Goal: Task Accomplishment & Management: Use online tool/utility

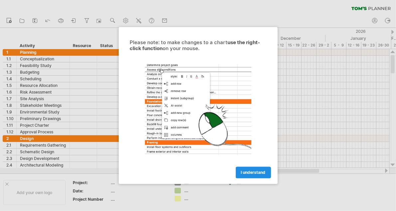
click at [255, 172] on span "I understand" at bounding box center [253, 172] width 25 height 5
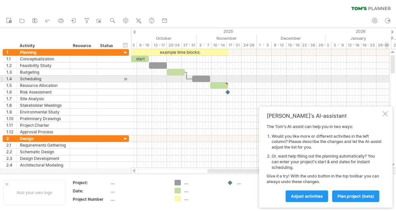
click at [387, 116] on div at bounding box center [384, 113] width 5 height 5
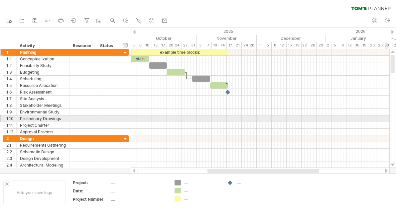
click at [124, 51] on div at bounding box center [125, 53] width 6 height 6
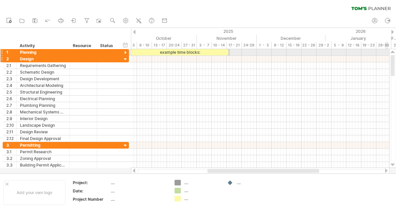
click at [124, 61] on div at bounding box center [125, 59] width 6 height 6
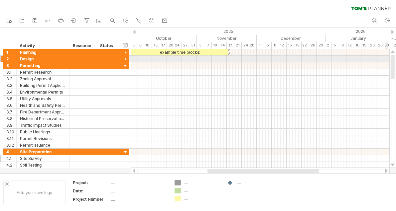
click at [119, 155] on div "**********" at bounding box center [66, 158] width 126 height 7
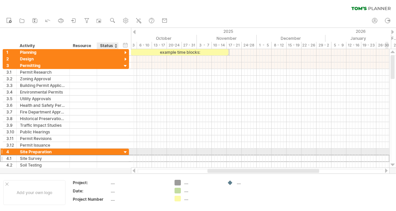
click at [392, 165] on div at bounding box center [392, 164] width 4 height 5
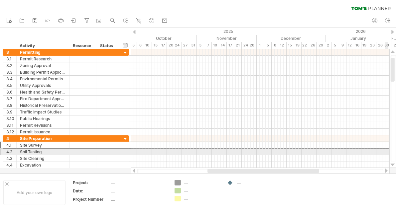
click at [392, 165] on div at bounding box center [392, 164] width 4 height 5
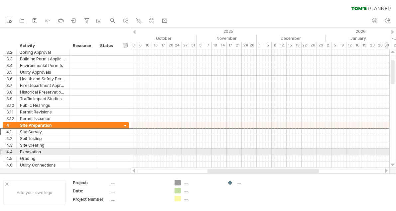
click at [392, 165] on div at bounding box center [392, 164] width 4 height 5
click at [394, 167] on div at bounding box center [392, 164] width 4 height 5
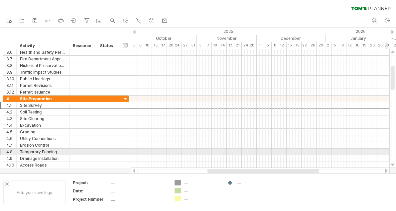
click at [394, 166] on div at bounding box center [392, 164] width 4 height 5
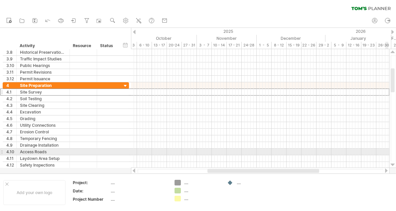
click at [394, 165] on div at bounding box center [392, 164] width 4 height 5
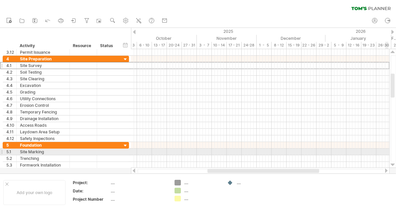
click at [394, 165] on div at bounding box center [392, 164] width 4 height 5
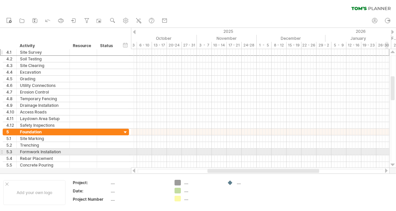
click at [394, 165] on div at bounding box center [392, 164] width 4 height 5
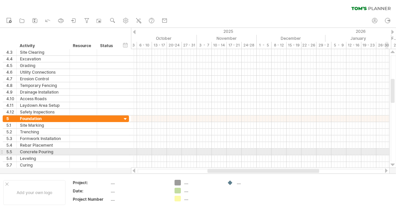
click at [393, 164] on div at bounding box center [392, 164] width 4 height 5
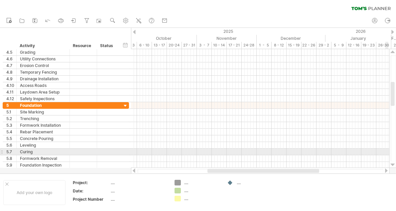
click at [394, 164] on div at bounding box center [392, 164] width 4 height 5
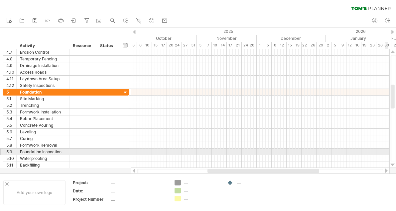
click at [394, 164] on div at bounding box center [392, 164] width 4 height 5
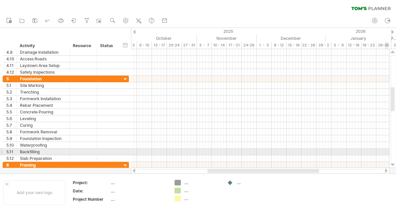
click at [394, 163] on div at bounding box center [392, 164] width 4 height 5
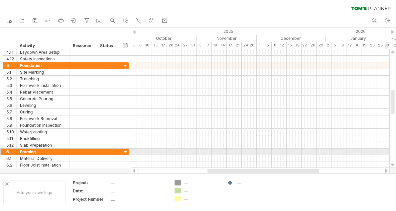
click at [394, 164] on div at bounding box center [392, 164] width 4 height 5
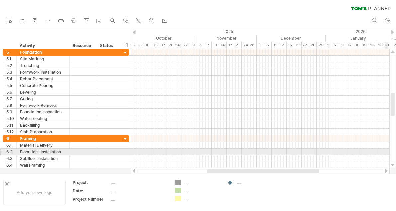
click at [394, 163] on div at bounding box center [392, 164] width 4 height 5
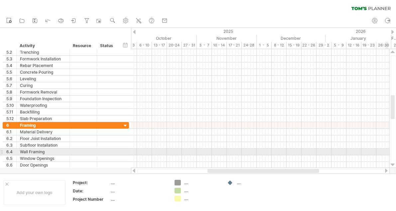
click at [392, 165] on div at bounding box center [392, 164] width 4 height 5
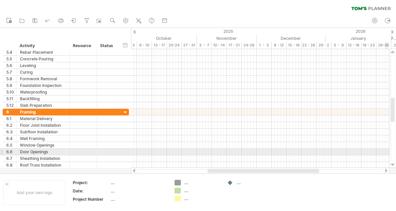
click at [387, 171] on div at bounding box center [385, 171] width 5 height 4
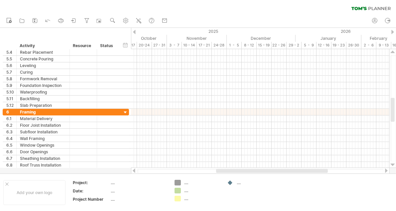
click at [392, 165] on div at bounding box center [392, 164] width 4 height 5
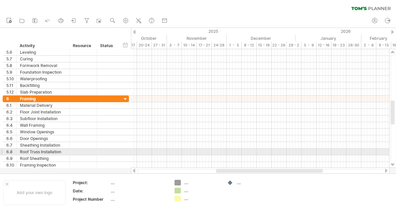
click at [392, 167] on div at bounding box center [392, 164] width 4 height 5
click at [394, 166] on div at bounding box center [392, 164] width 4 height 5
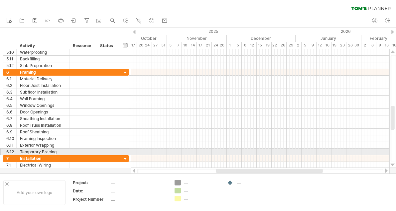
click at [394, 165] on div at bounding box center [392, 164] width 4 height 5
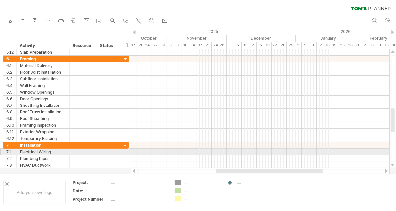
click at [393, 166] on div at bounding box center [392, 164] width 4 height 5
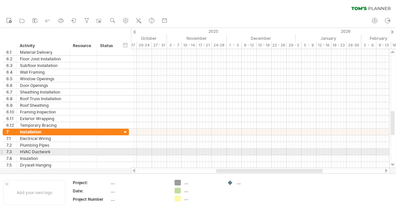
click at [394, 166] on div at bounding box center [392, 164] width 4 height 5
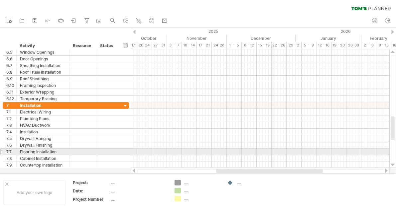
click at [394, 164] on div at bounding box center [392, 164] width 4 height 5
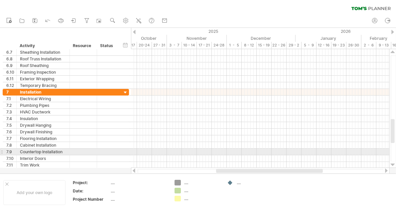
click at [394, 164] on div at bounding box center [392, 164] width 4 height 5
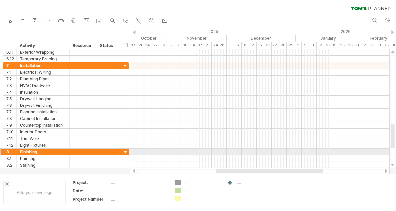
click at [394, 165] on div at bounding box center [392, 164] width 4 height 5
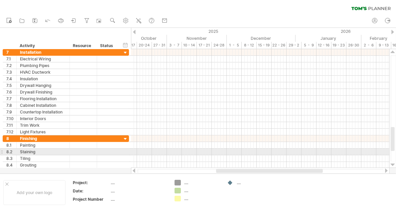
click at [394, 164] on div at bounding box center [392, 164] width 4 height 5
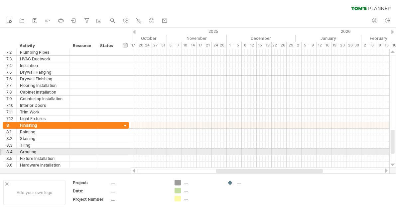
click at [394, 164] on div at bounding box center [392, 164] width 4 height 5
click at [394, 163] on div at bounding box center [392, 164] width 4 height 5
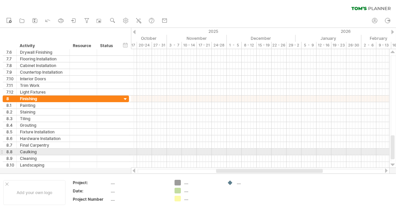
click at [394, 163] on div at bounding box center [392, 164] width 4 height 5
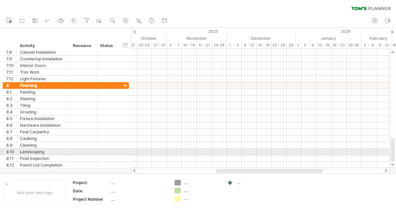
click at [394, 163] on div at bounding box center [392, 164] width 4 height 5
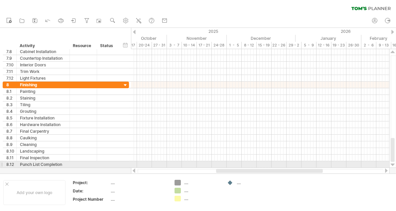
click at [392, 165] on div at bounding box center [392, 164] width 4 height 5
click at [394, 164] on div at bounding box center [392, 164] width 4 height 5
click at [394, 163] on div at bounding box center [392, 164] width 4 height 5
click at [392, 53] on div at bounding box center [392, 51] width 4 height 5
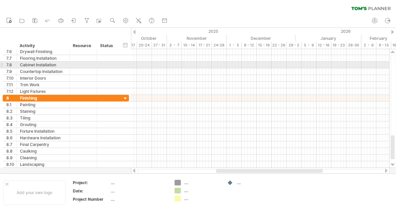
click at [392, 52] on div at bounding box center [392, 51] width 4 height 5
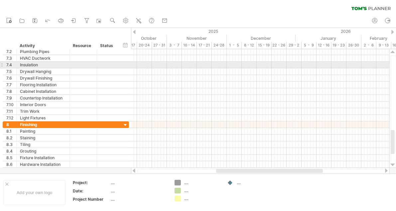
click at [392, 52] on div at bounding box center [392, 51] width 4 height 5
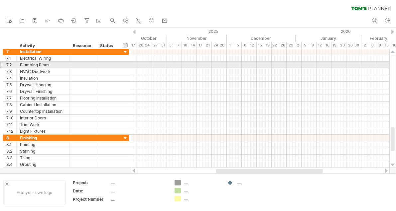
click at [392, 52] on div at bounding box center [392, 51] width 4 height 5
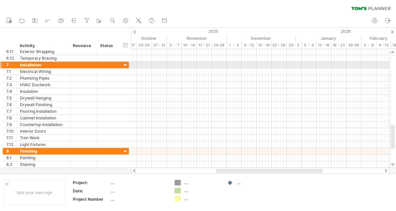
click at [392, 52] on div at bounding box center [392, 51] width 4 height 5
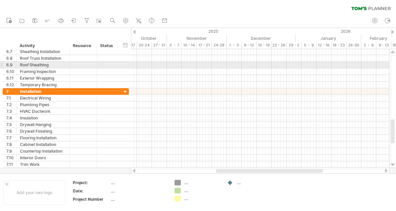
click at [392, 53] on div at bounding box center [392, 51] width 4 height 5
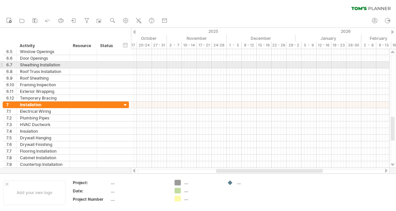
click at [392, 53] on div at bounding box center [392, 51] width 4 height 5
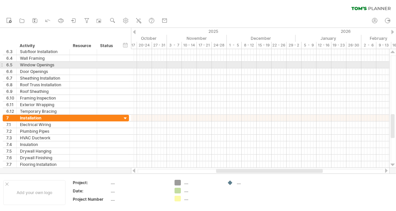
click at [392, 53] on div at bounding box center [392, 51] width 4 height 5
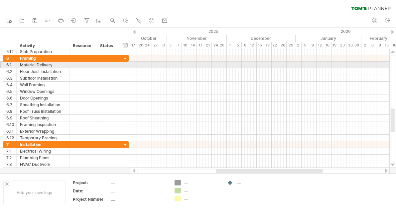
click at [392, 53] on div at bounding box center [392, 51] width 4 height 5
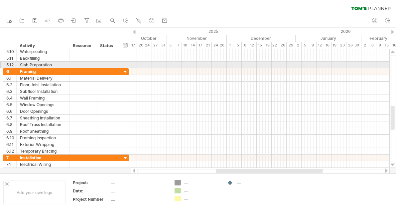
click at [392, 52] on div at bounding box center [392, 51] width 4 height 5
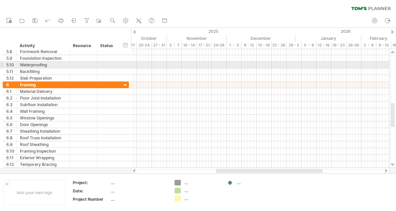
click at [392, 52] on div at bounding box center [392, 51] width 4 height 5
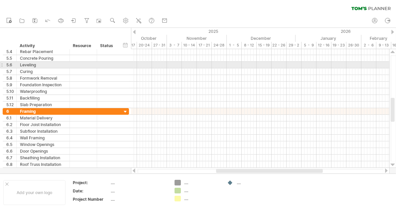
click at [392, 52] on div at bounding box center [392, 51] width 4 height 5
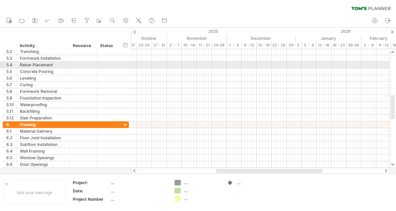
click at [392, 52] on div at bounding box center [392, 51] width 4 height 5
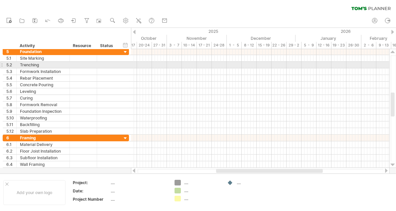
click at [392, 52] on div at bounding box center [392, 51] width 4 height 5
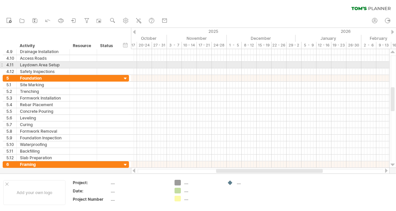
click at [392, 52] on div at bounding box center [392, 51] width 4 height 5
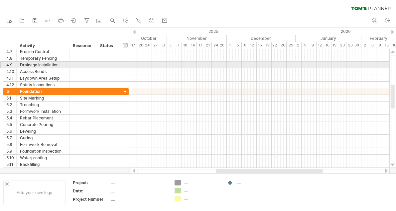
click at [392, 52] on div at bounding box center [392, 51] width 4 height 5
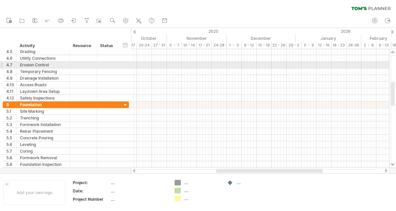
click at [394, 54] on div at bounding box center [392, 51] width 4 height 5
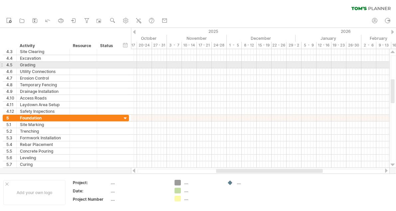
click at [394, 54] on div at bounding box center [392, 51] width 4 height 5
click at [394, 53] on div at bounding box center [392, 51] width 4 height 5
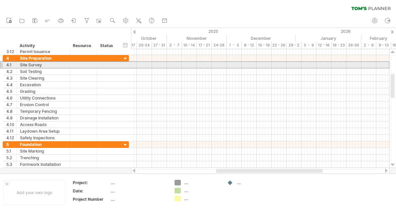
click at [394, 52] on div at bounding box center [392, 51] width 4 height 5
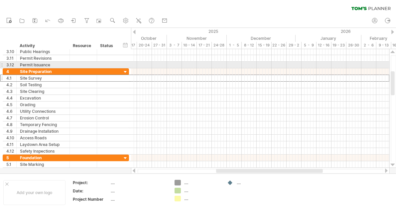
click at [394, 52] on div at bounding box center [392, 51] width 4 height 5
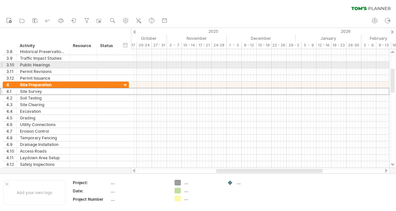
click at [394, 52] on div at bounding box center [392, 51] width 4 height 5
click at [392, 52] on div at bounding box center [392, 51] width 4 height 5
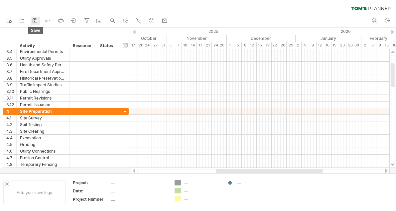
click at [34, 23] on icon at bounding box center [35, 20] width 7 height 7
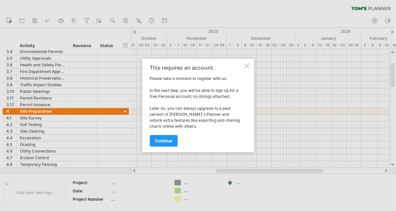
click at [247, 64] on div at bounding box center [246, 65] width 5 height 5
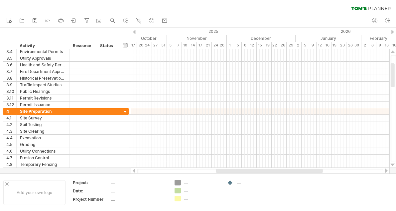
click at [134, 30] on div at bounding box center [134, 32] width 3 height 4
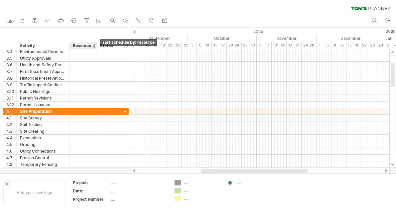
click at [93, 47] on div at bounding box center [94, 46] width 3 height 7
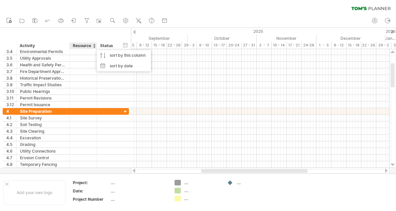
click at [93, 47] on div at bounding box center [94, 46] width 3 height 7
click at [120, 47] on div "hide start/end/duration show start/end/duration ******** Activity ******** Reso…" at bounding box center [65, 38] width 131 height 21
click at [109, 46] on div "Status" at bounding box center [107, 46] width 15 height 7
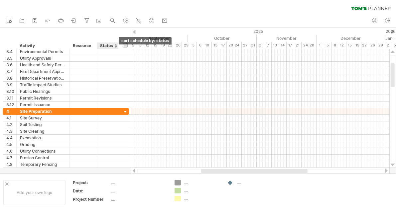
click at [116, 47] on div at bounding box center [115, 46] width 3 height 7
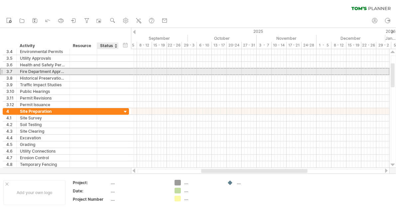
click at [99, 69] on div at bounding box center [108, 71] width 22 height 6
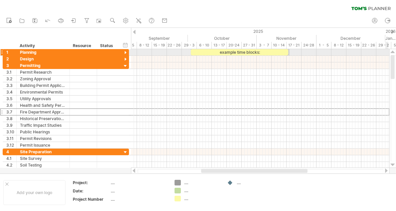
drag, startPoint x: 393, startPoint y: 69, endPoint x: 389, endPoint y: 52, distance: 17.3
click at [389, 52] on div at bounding box center [392, 108] width 7 height 119
click at [125, 52] on div at bounding box center [125, 53] width 6 height 6
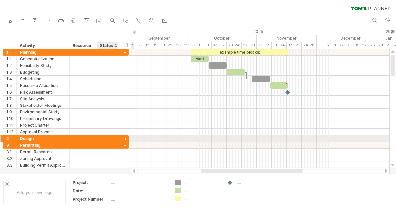
click at [121, 136] on div "2 ****** Design" at bounding box center [66, 139] width 126 height 7
click at [126, 136] on div at bounding box center [125, 139] width 6 height 6
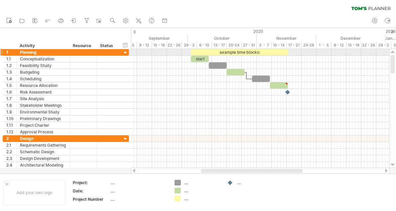
click at [128, 50] on div at bounding box center [125, 53] width 6 height 6
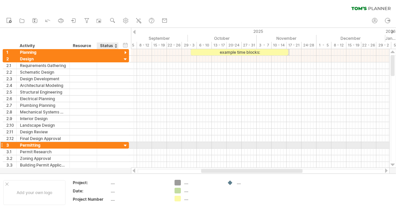
click at [125, 143] on div at bounding box center [125, 146] width 6 height 6
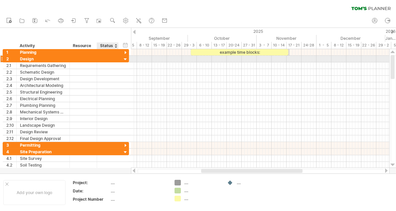
click at [126, 56] on div at bounding box center [125, 59] width 6 height 6
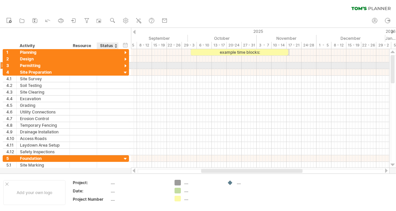
click at [112, 64] on div at bounding box center [107, 65] width 15 height 6
click at [125, 65] on div at bounding box center [125, 66] width 6 height 6
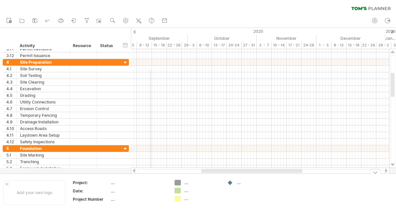
drag, startPoint x: 150, startPoint y: 159, endPoint x: 151, endPoint y: 174, distance: 14.6
click at [151, 174] on div "Trying to reach [DOMAIN_NAME] Connected again... 0% clear filter new 1" at bounding box center [198, 105] width 396 height 211
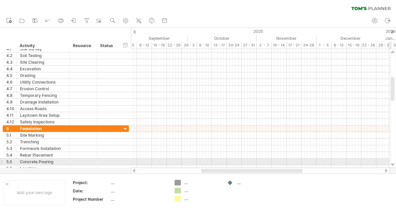
click at [392, 164] on div at bounding box center [392, 164] width 4 height 5
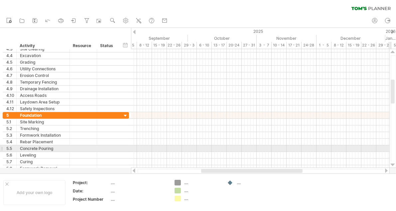
click at [392, 164] on div at bounding box center [392, 164] width 4 height 5
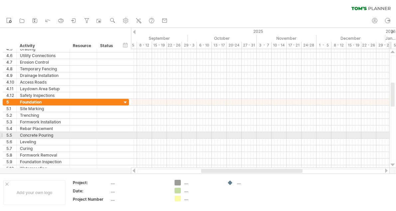
click at [392, 164] on div at bounding box center [392, 164] width 4 height 5
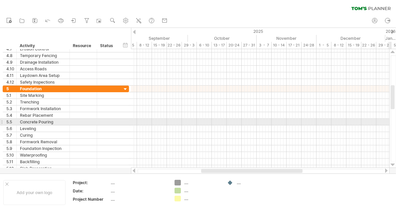
click at [392, 164] on div at bounding box center [392, 164] width 4 height 5
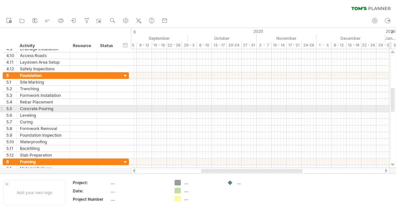
click at [392, 164] on div at bounding box center [392, 164] width 4 height 5
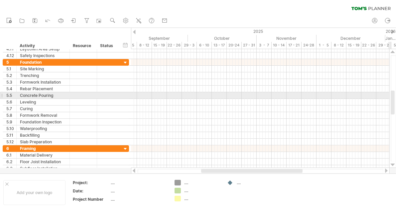
click at [392, 164] on div at bounding box center [392, 164] width 4 height 5
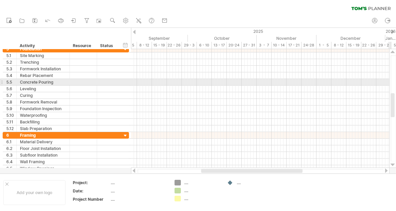
click at [392, 164] on div at bounding box center [392, 164] width 4 height 5
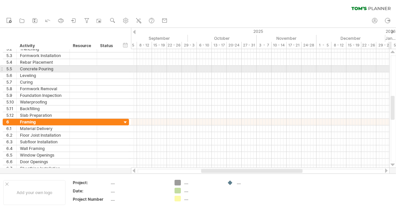
click at [392, 164] on div at bounding box center [392, 164] width 4 height 5
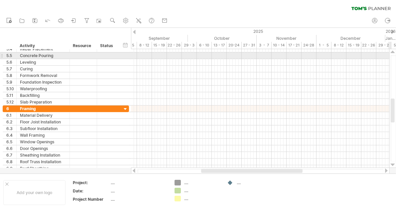
click at [392, 164] on div at bounding box center [392, 164] width 4 height 5
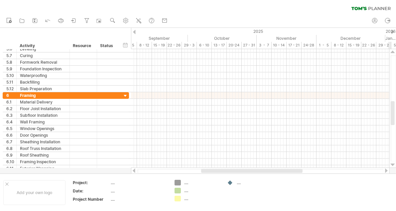
click at [392, 164] on div at bounding box center [392, 164] width 4 height 5
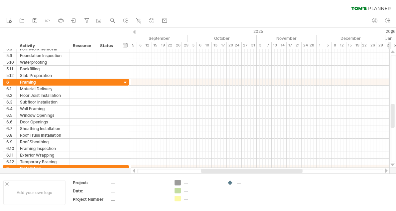
click at [392, 164] on div at bounding box center [392, 164] width 4 height 5
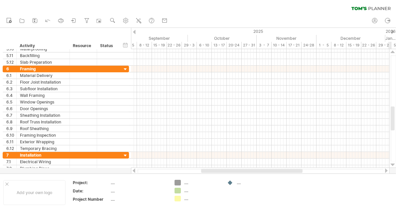
click at [392, 164] on div at bounding box center [392, 164] width 4 height 5
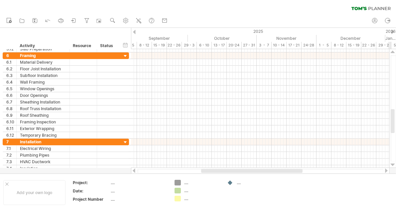
click at [392, 164] on div at bounding box center [392, 164] width 4 height 5
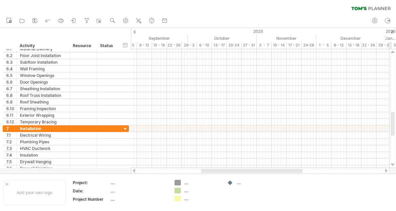
click at [392, 164] on div at bounding box center [392, 164] width 4 height 5
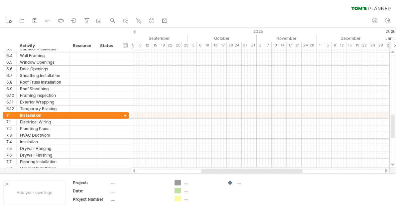
click at [392, 164] on div at bounding box center [392, 164] width 4 height 5
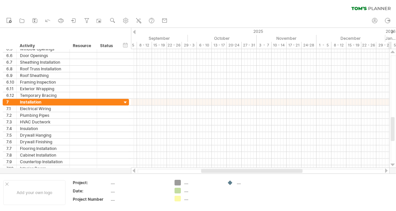
click at [392, 164] on div at bounding box center [392, 164] width 4 height 5
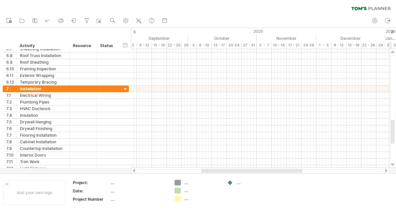
click at [392, 164] on div at bounding box center [392, 164] width 4 height 5
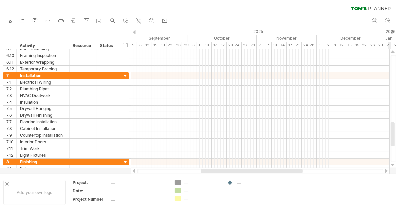
click at [392, 164] on div at bounding box center [392, 164] width 4 height 5
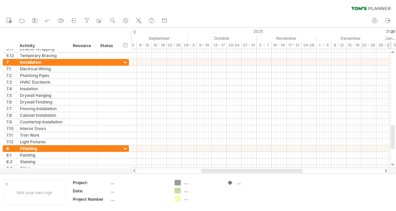
click at [392, 164] on div at bounding box center [392, 164] width 4 height 5
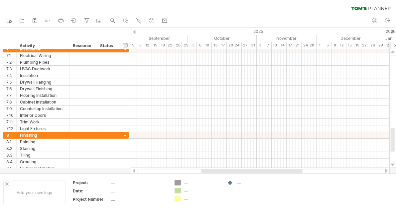
click at [392, 164] on div at bounding box center [392, 164] width 4 height 5
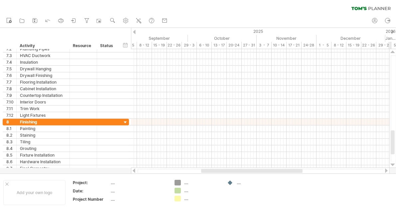
click at [392, 164] on div at bounding box center [392, 164] width 4 height 5
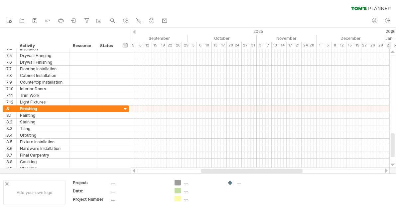
click at [392, 164] on div at bounding box center [392, 164] width 4 height 5
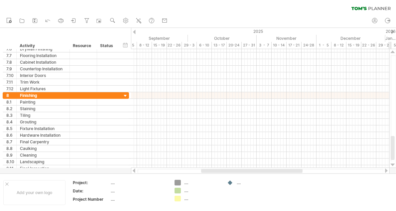
click at [392, 164] on div at bounding box center [392, 164] width 4 height 5
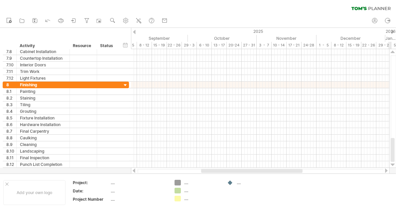
click at [392, 164] on div at bounding box center [392, 164] width 4 height 5
